Goal: Task Accomplishment & Management: Use online tool/utility

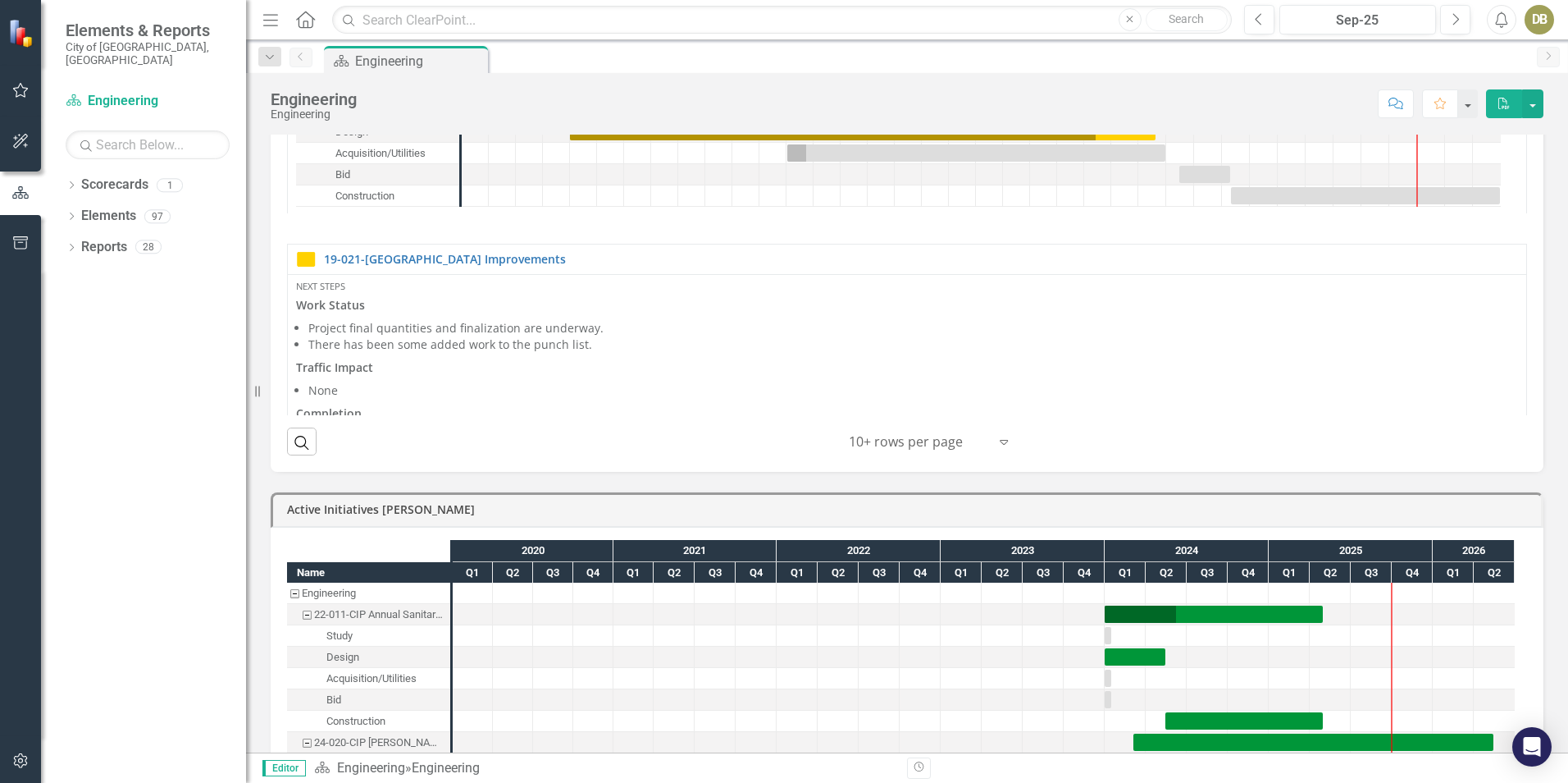
scroll to position [966, 0]
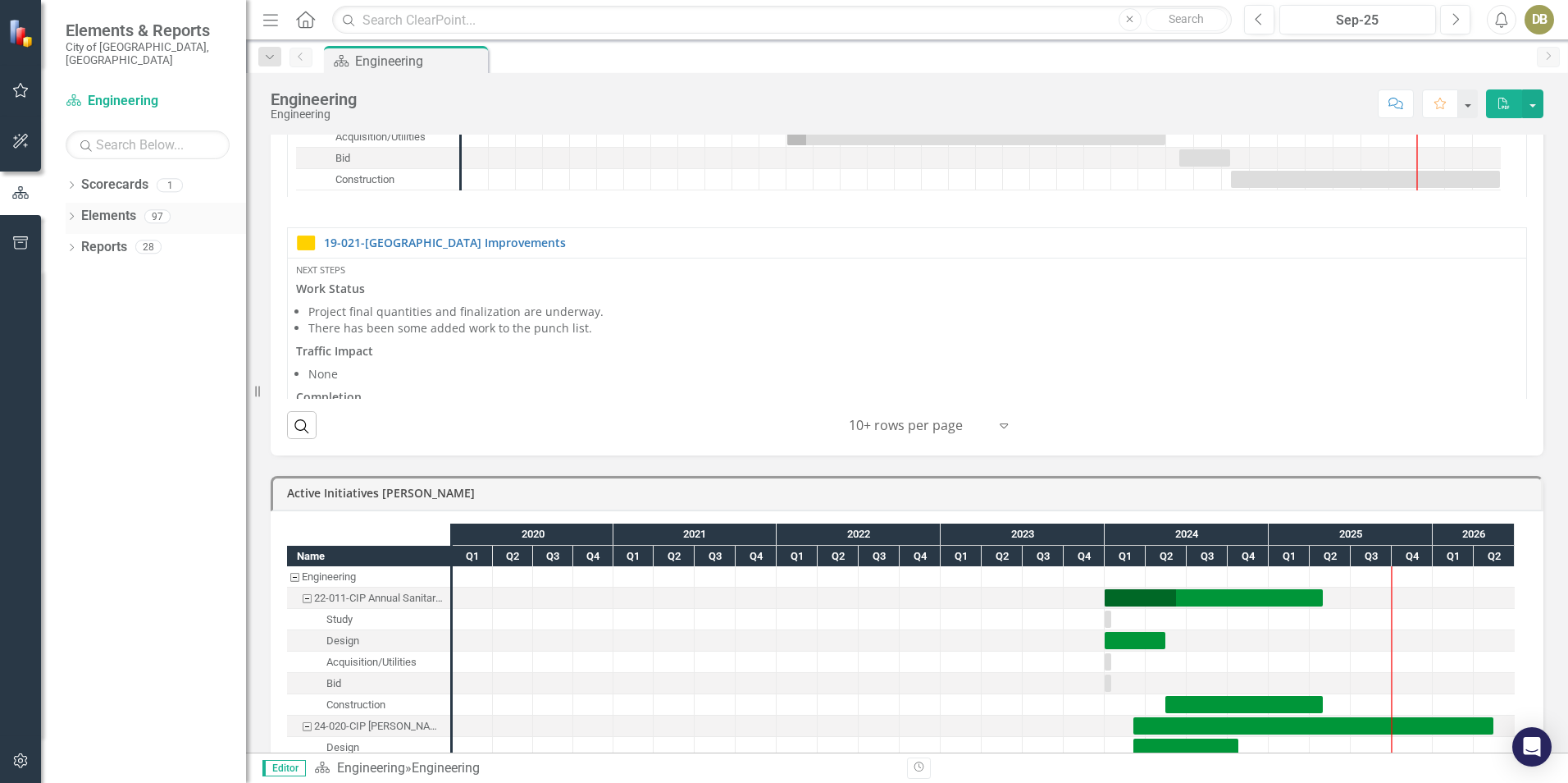
click at [114, 207] on link "Elements" at bounding box center [108, 216] width 55 height 19
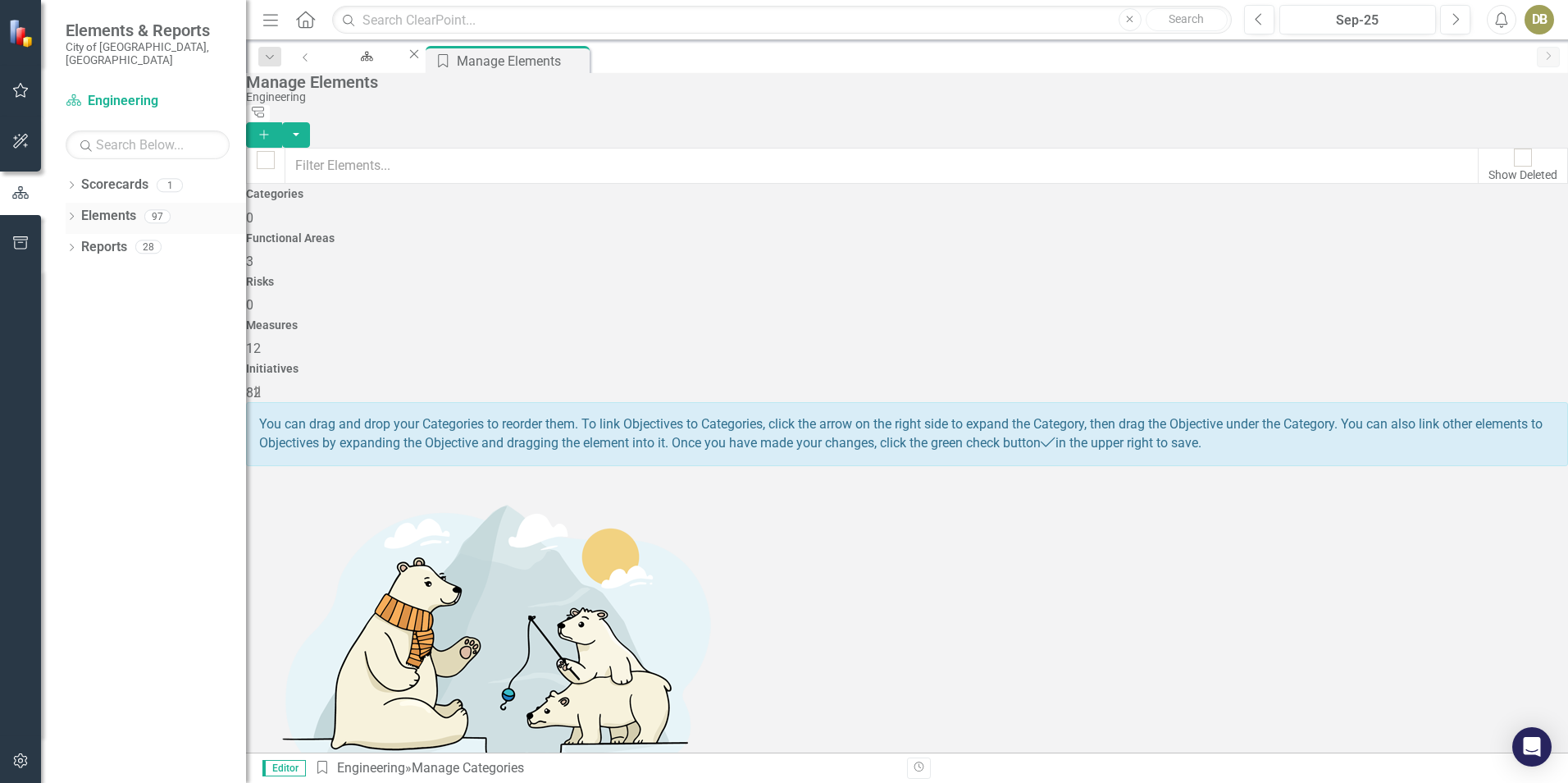
click at [71, 213] on icon "Dropdown" at bounding box center [71, 218] width 12 height 9
click at [129, 331] on link "Initiative Initiatives" at bounding box center [105, 340] width 79 height 19
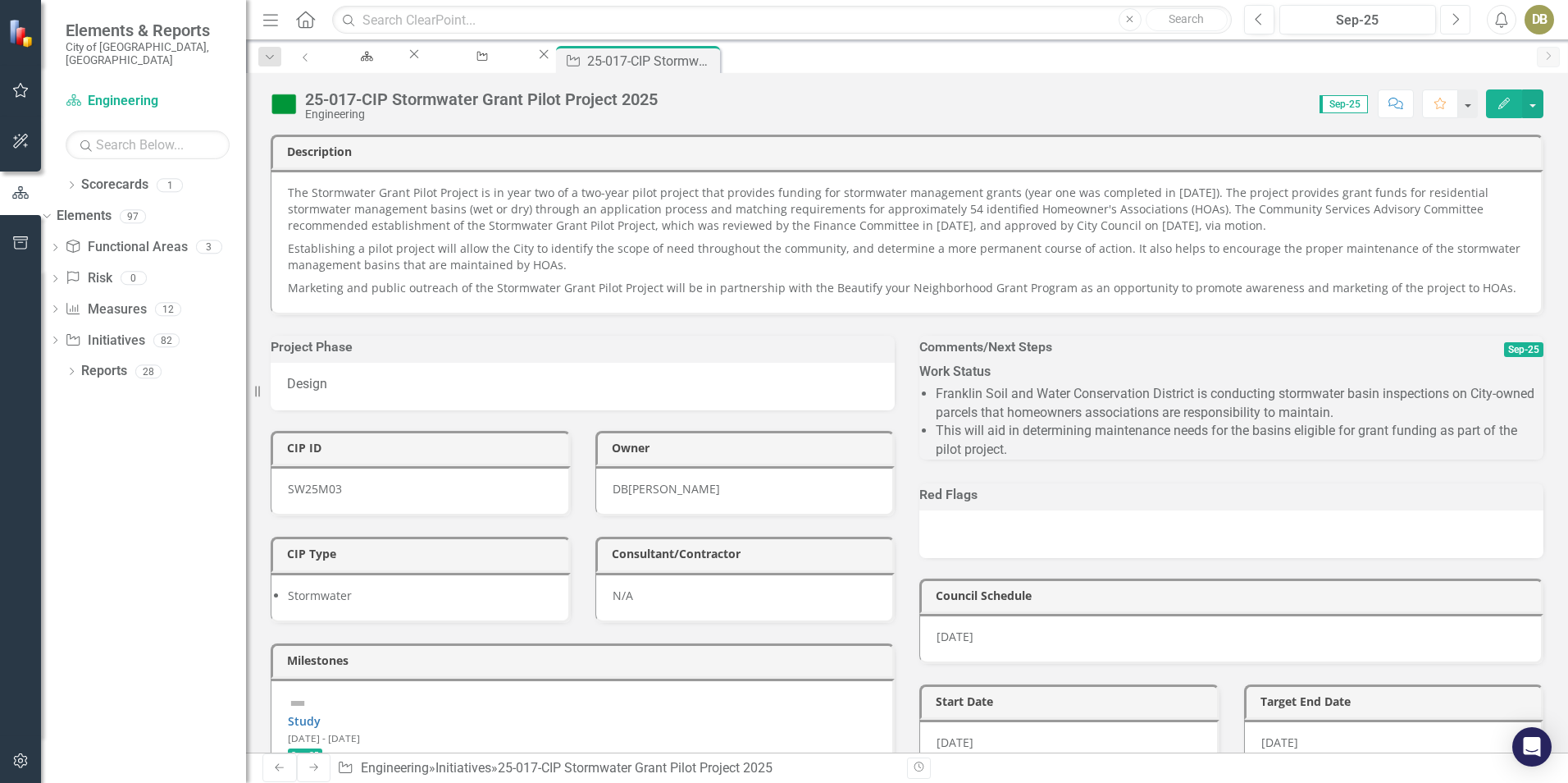
click at [1442, 23] on button "Next" at bounding box center [1456, 19] width 31 height 30
click at [1497, 104] on icon "Edit" at bounding box center [1504, 103] width 14 height 12
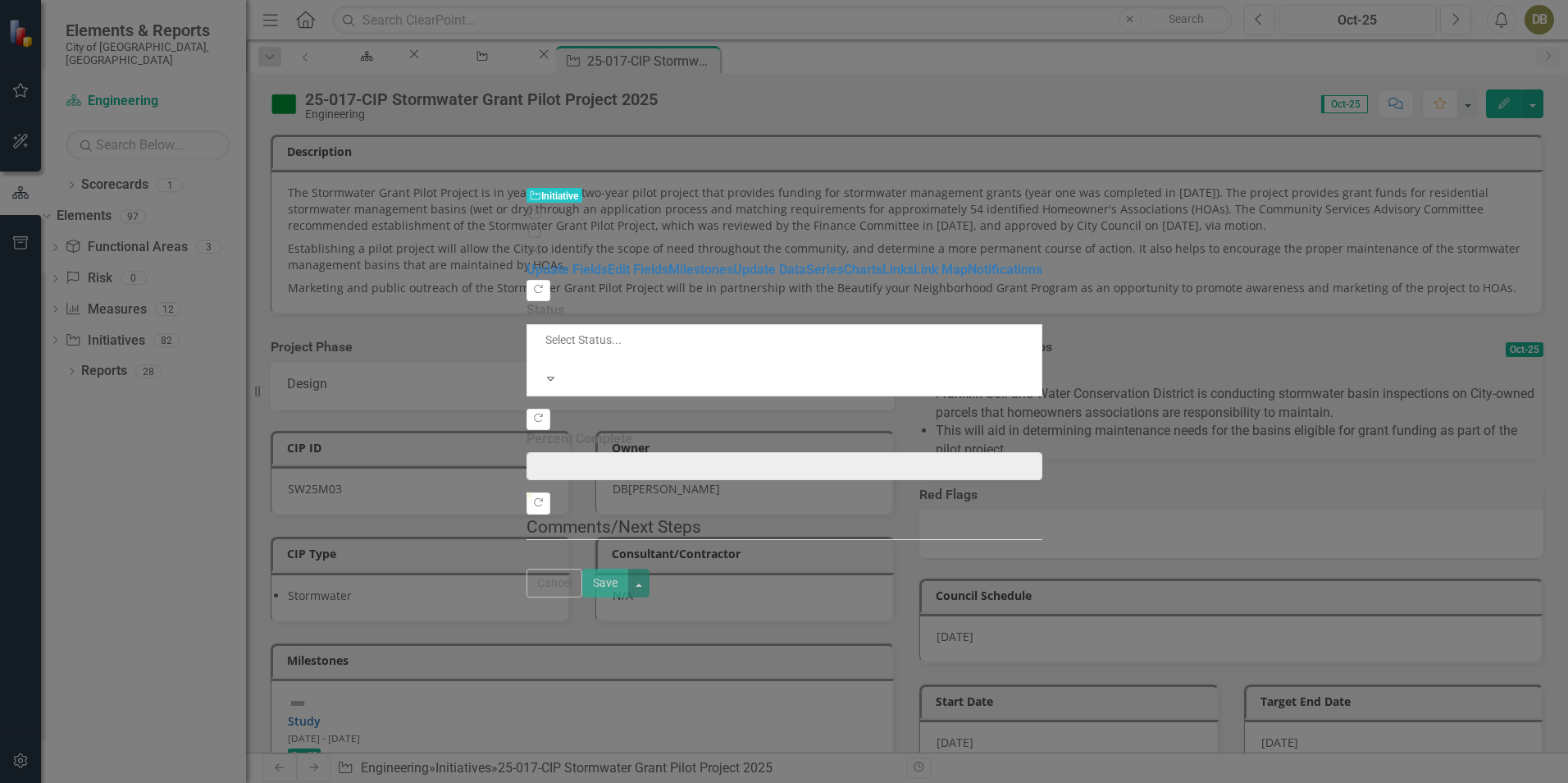
type input "0"
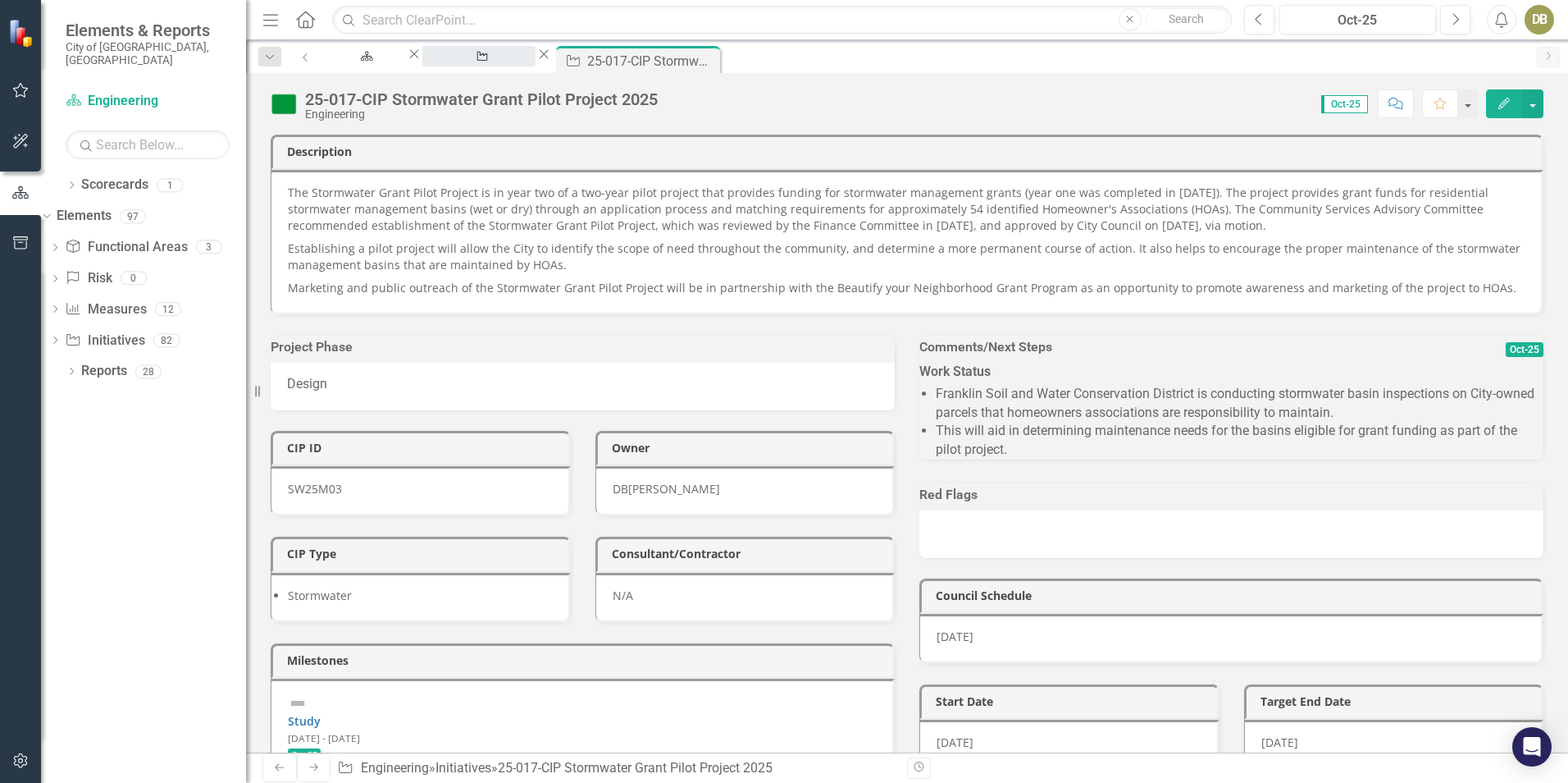
click at [521, 63] on div "Manage Elements" at bounding box center [478, 71] width 84 height 21
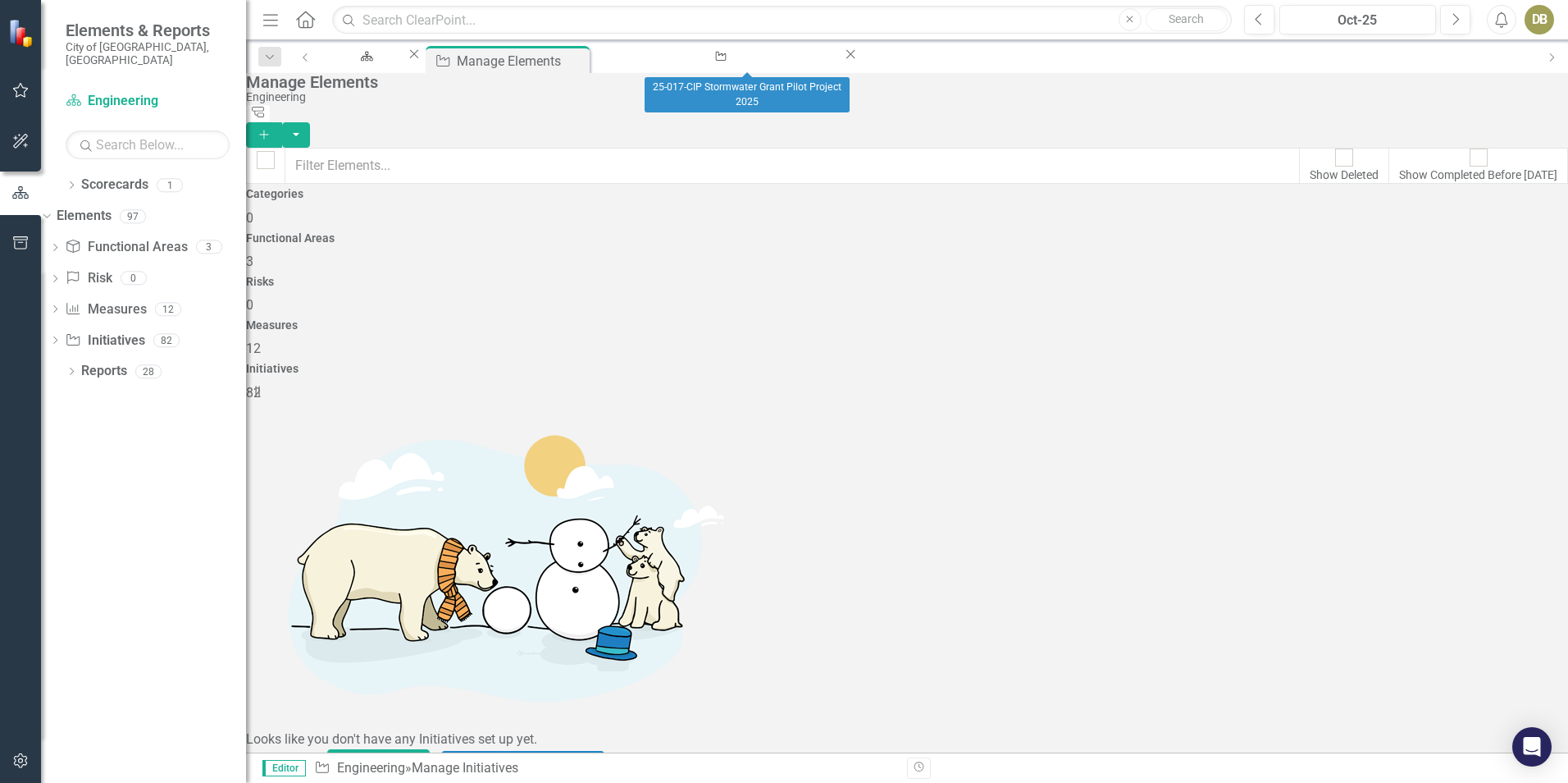
click at [842, 61] on icon "Close" at bounding box center [850, 54] width 16 height 14
